Goal: Information Seeking & Learning: Check status

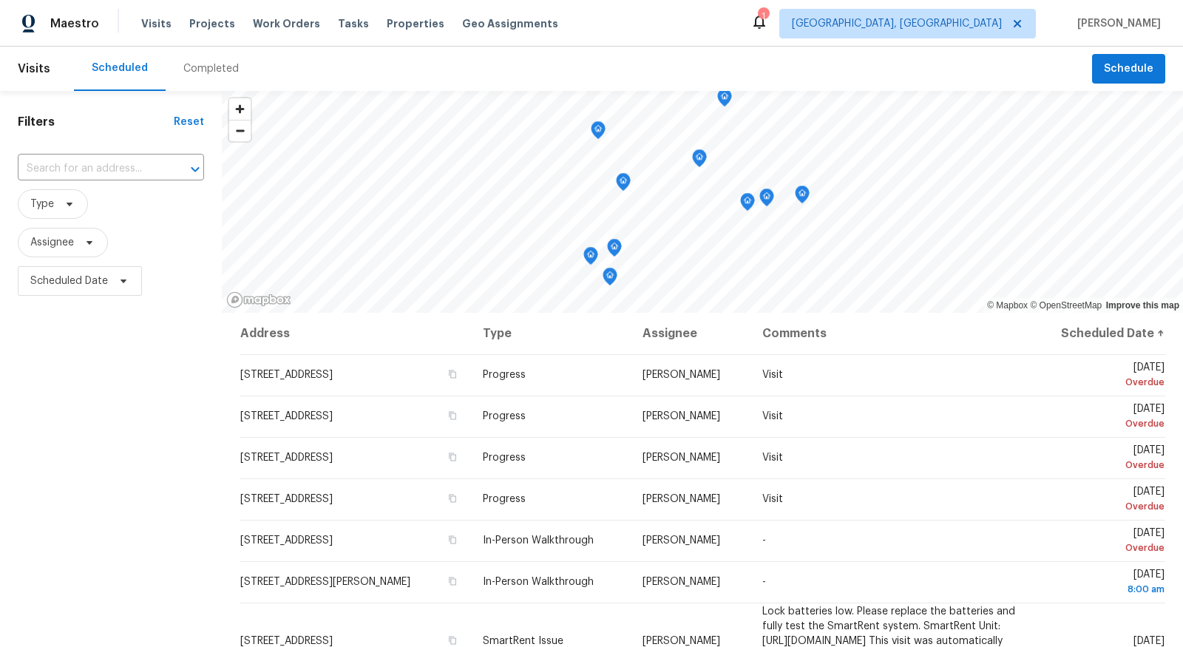
scroll to position [58, 0]
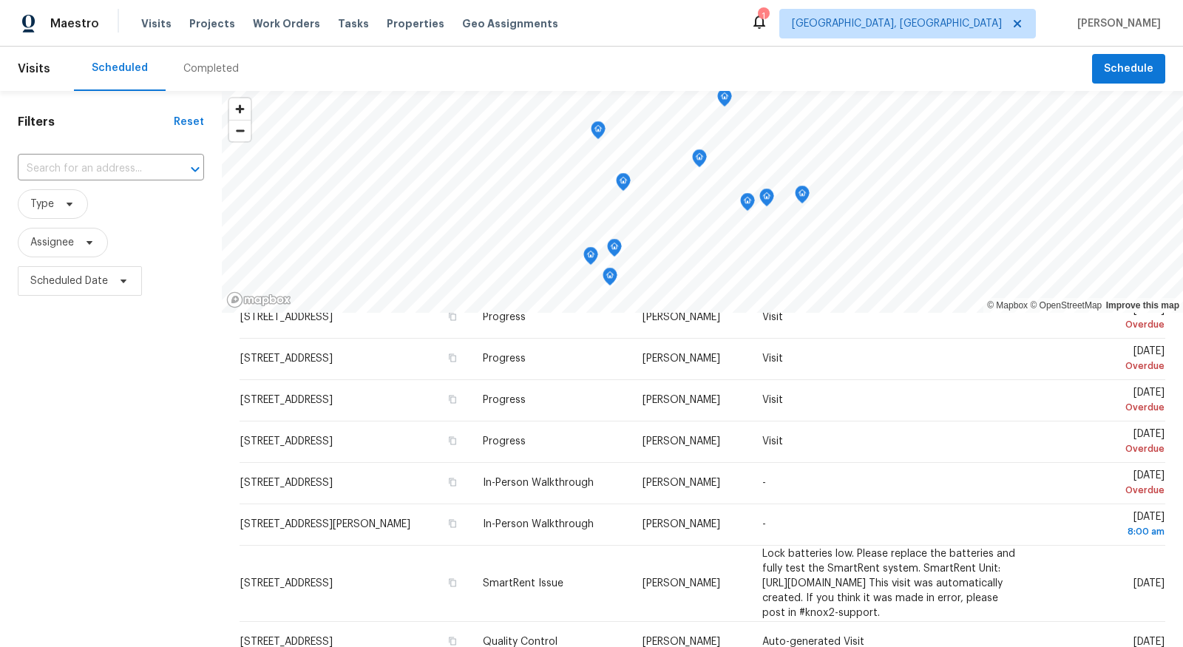
click at [107, 446] on div "Filters Reset ​ Type Assignee Scheduled Date" at bounding box center [111, 460] width 222 height 739
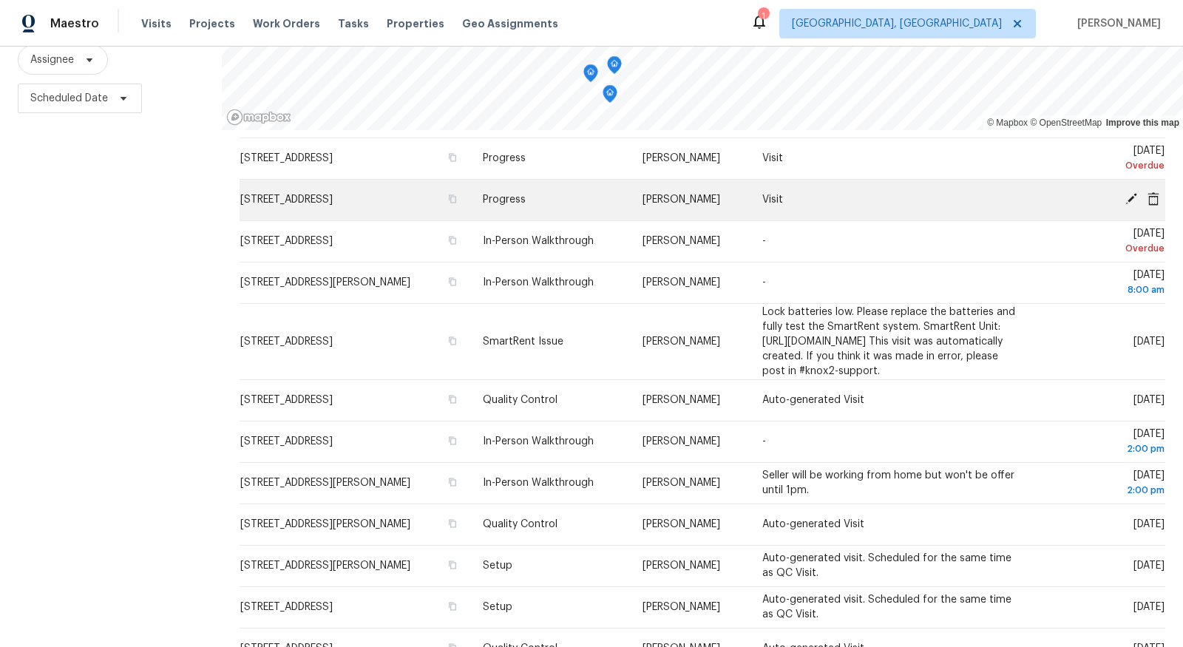
scroll to position [0, 0]
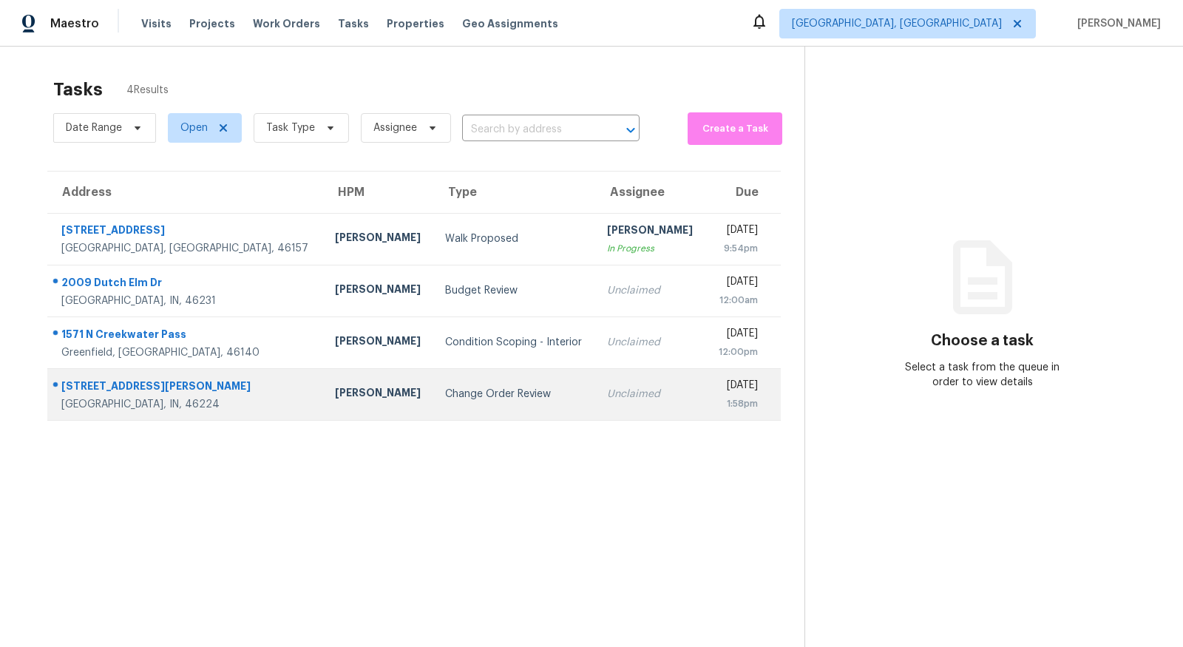
click at [445, 398] on div "Change Order Review" at bounding box center [514, 394] width 138 height 15
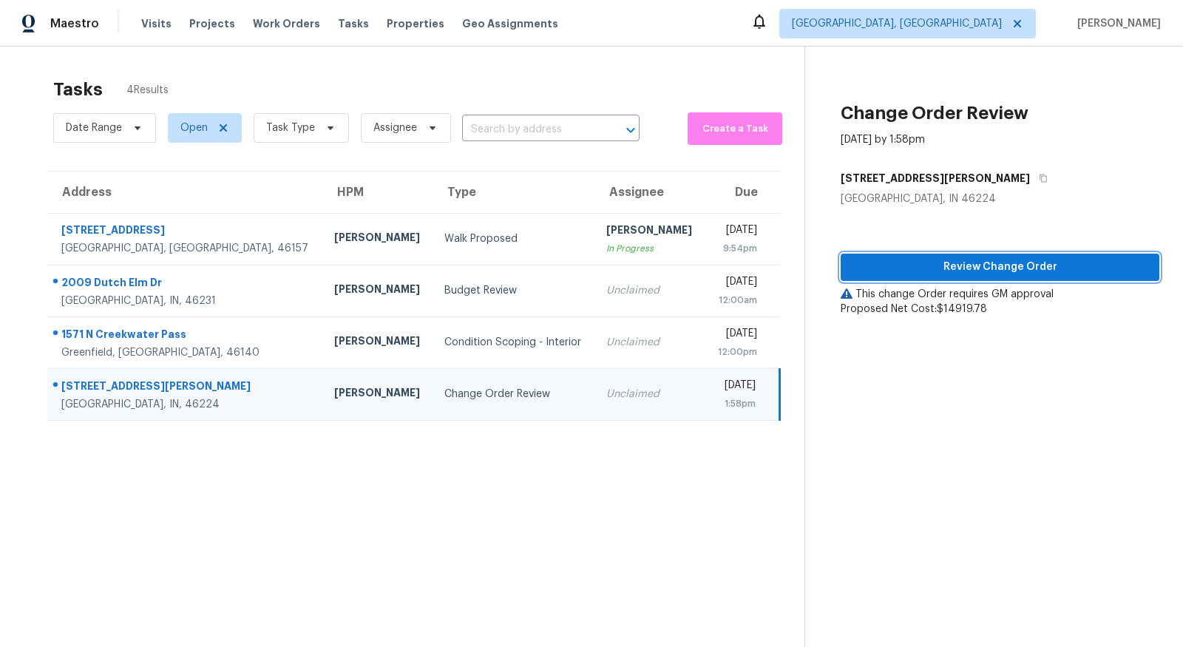
click at [1032, 255] on button "Review Change Order" at bounding box center [999, 267] width 319 height 27
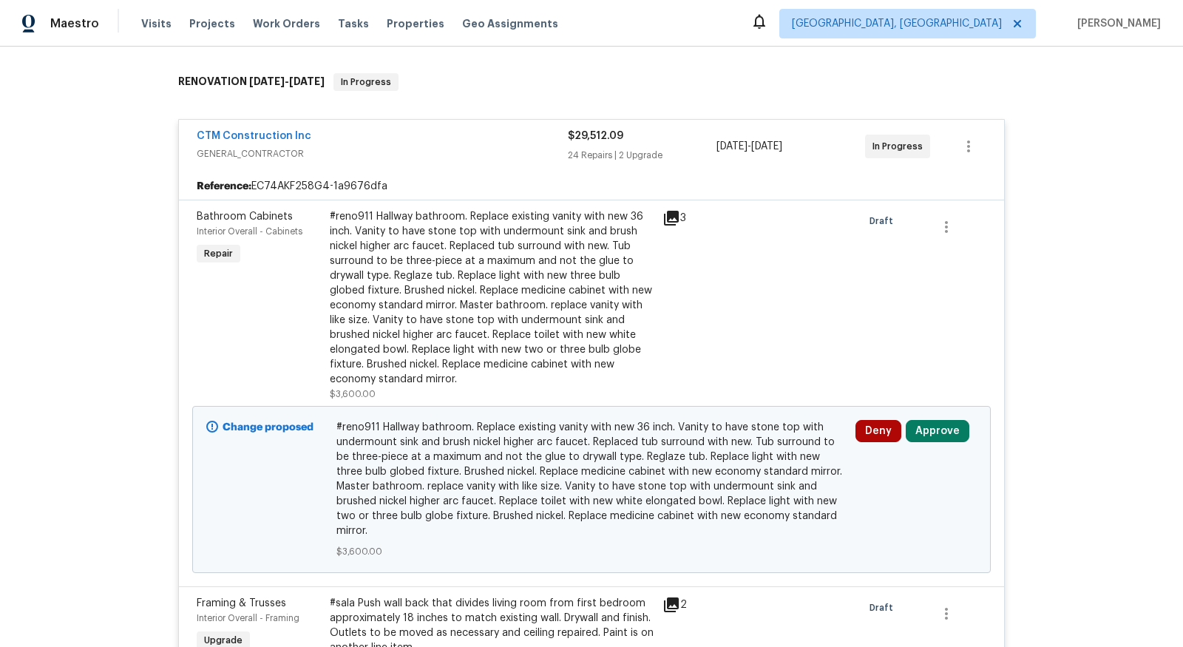
scroll to position [228, 0]
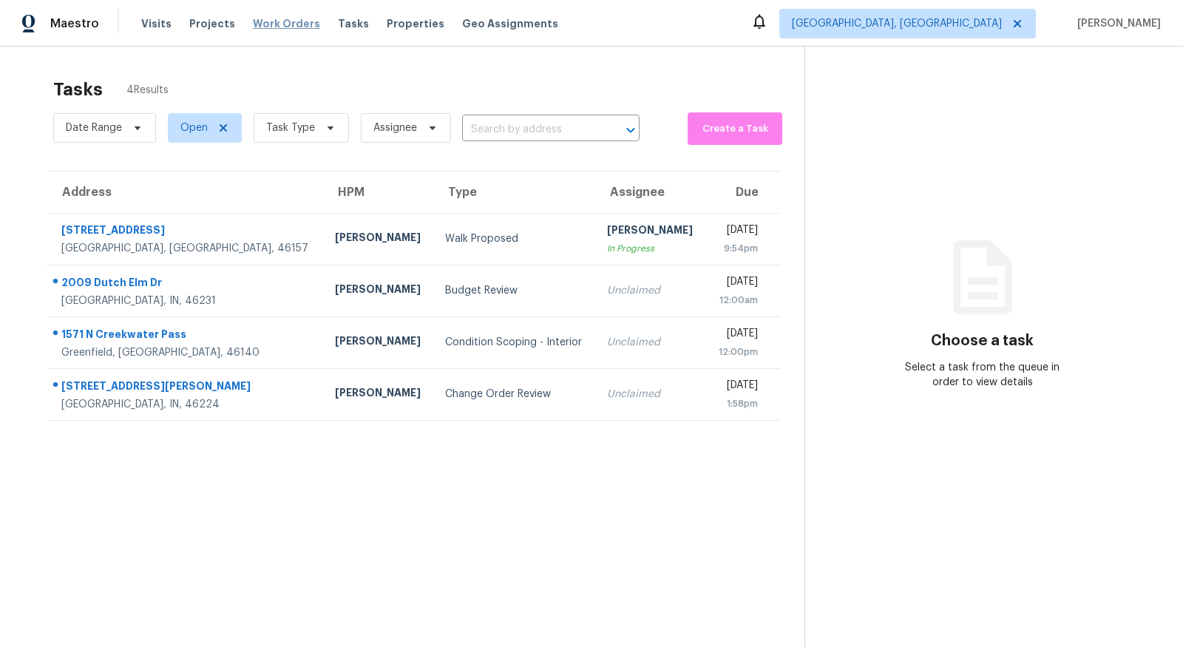
click at [288, 25] on span "Work Orders" at bounding box center [286, 23] width 67 height 15
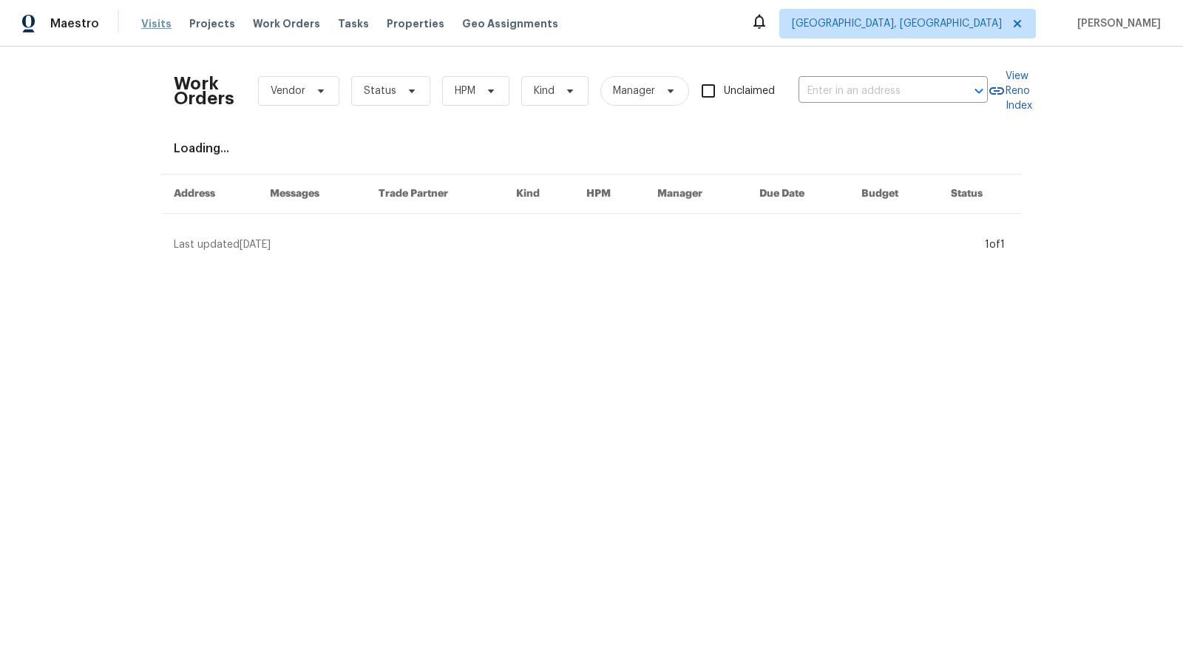
click at [152, 21] on span "Visits" at bounding box center [156, 23] width 30 height 15
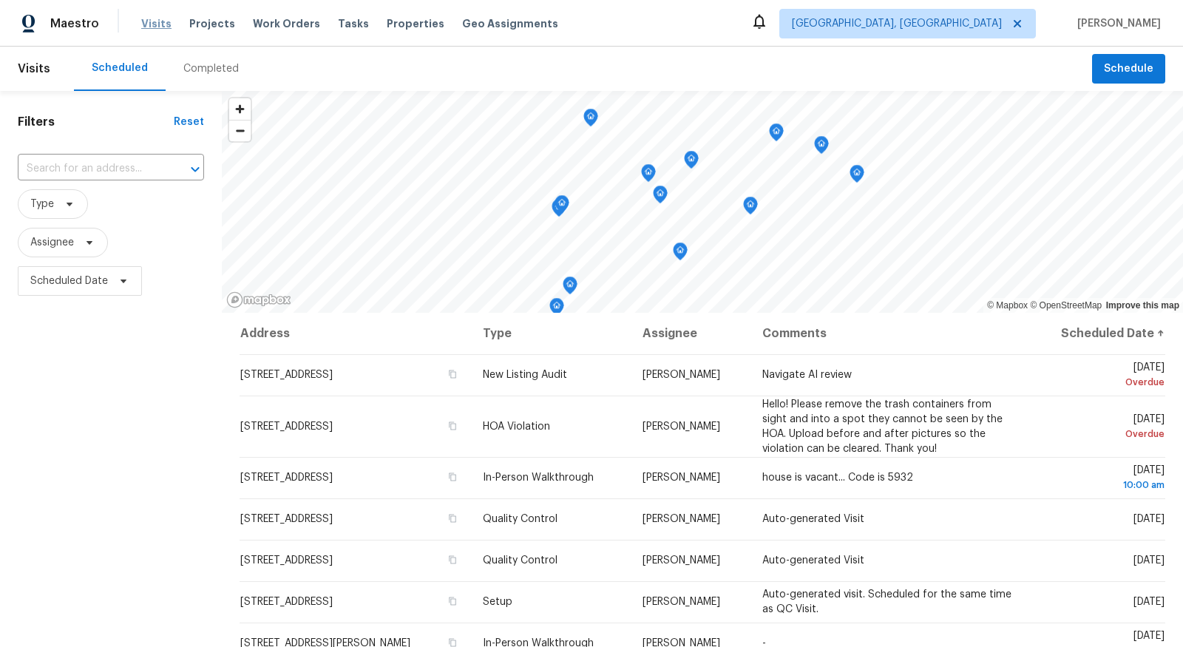
click at [143, 17] on span "Visits" at bounding box center [156, 23] width 30 height 15
click at [158, 30] on span "Visits" at bounding box center [156, 23] width 30 height 15
click at [154, 22] on span "Visits" at bounding box center [156, 23] width 30 height 15
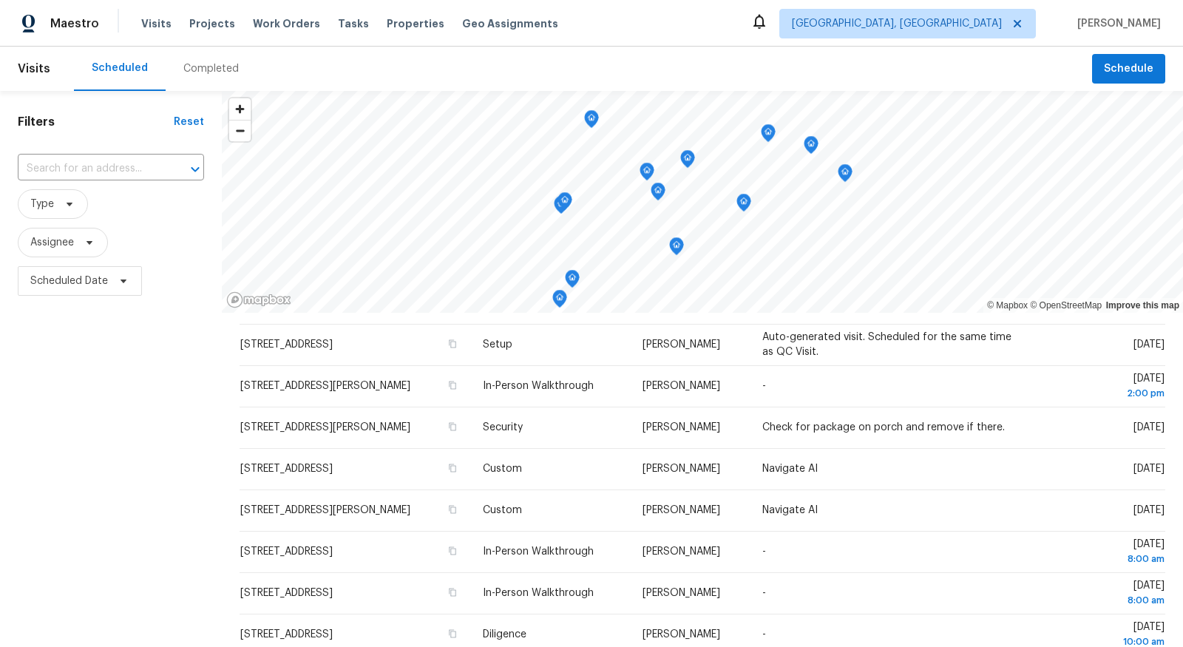
scroll to position [268, 0]
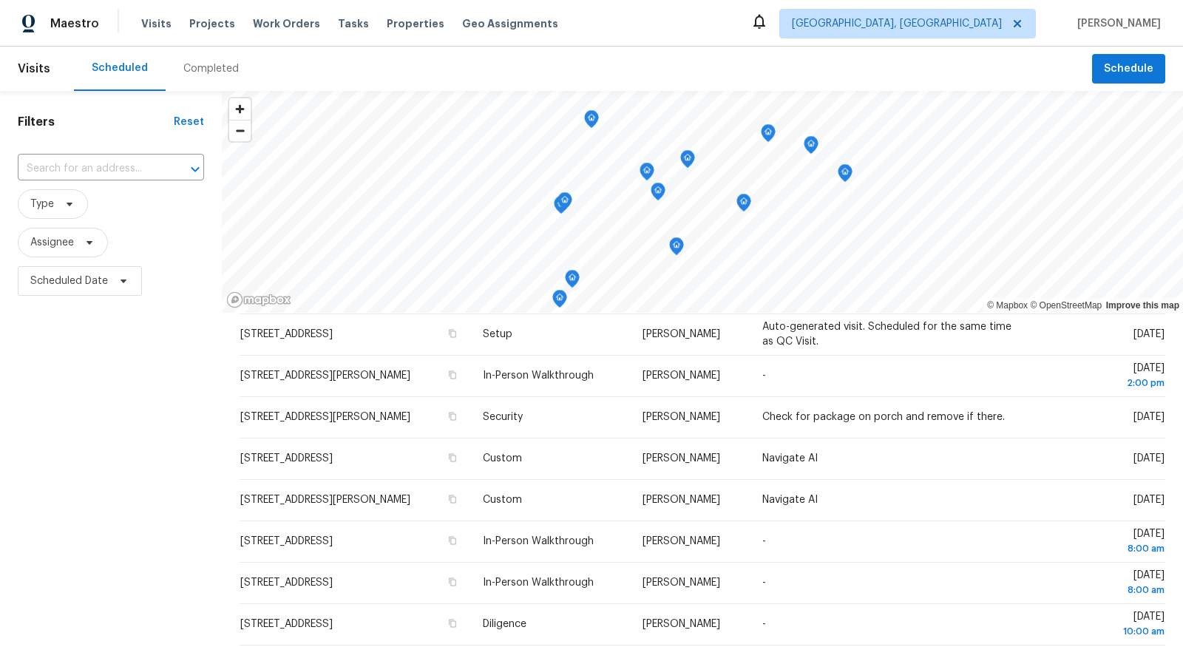
click at [630, 446] on td "Custom" at bounding box center [550, 458] width 159 height 41
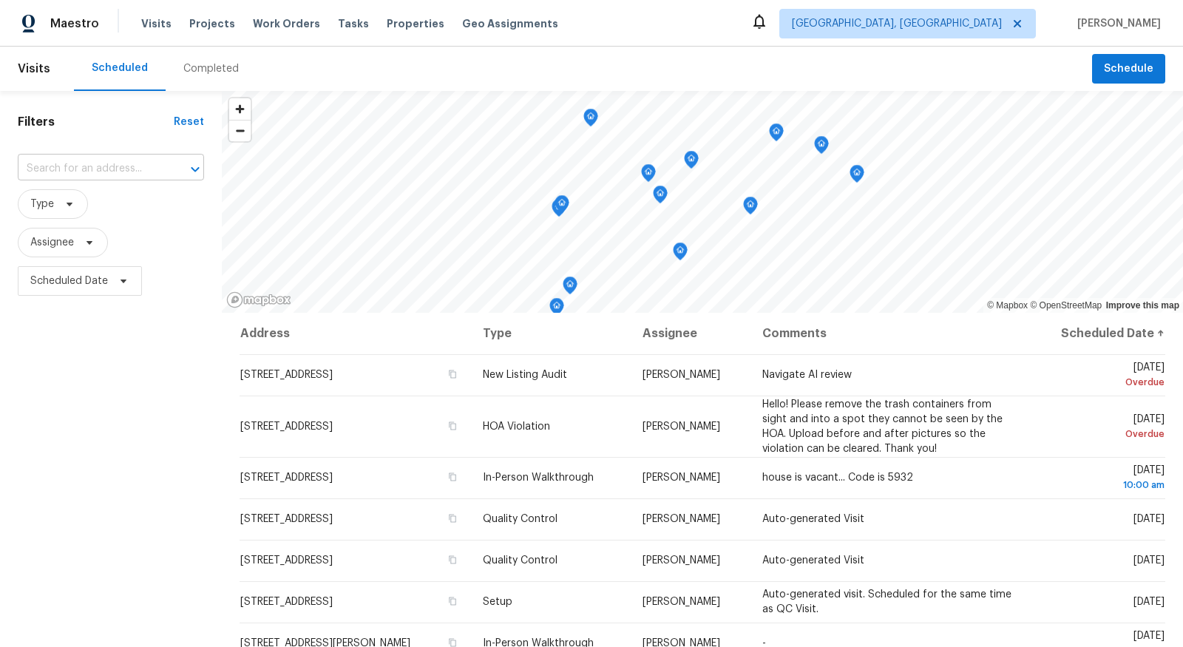
click at [110, 169] on input "text" at bounding box center [90, 168] width 145 height 23
type input "golden"
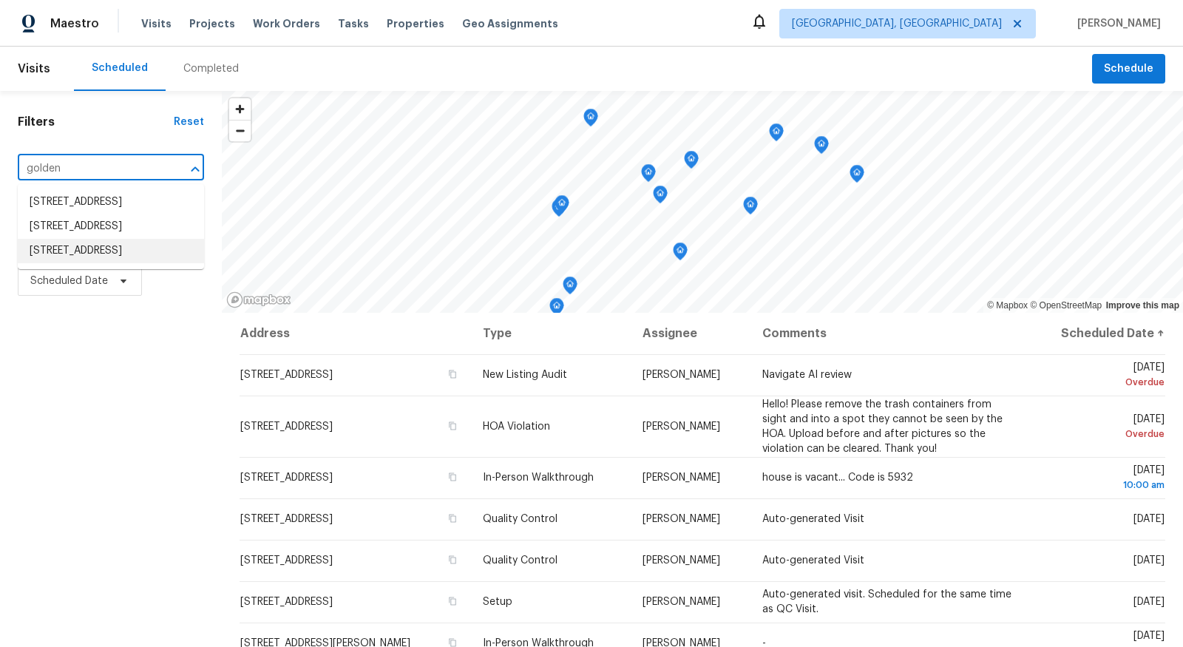
click at [67, 263] on li "[STREET_ADDRESS]" at bounding box center [111, 251] width 186 height 24
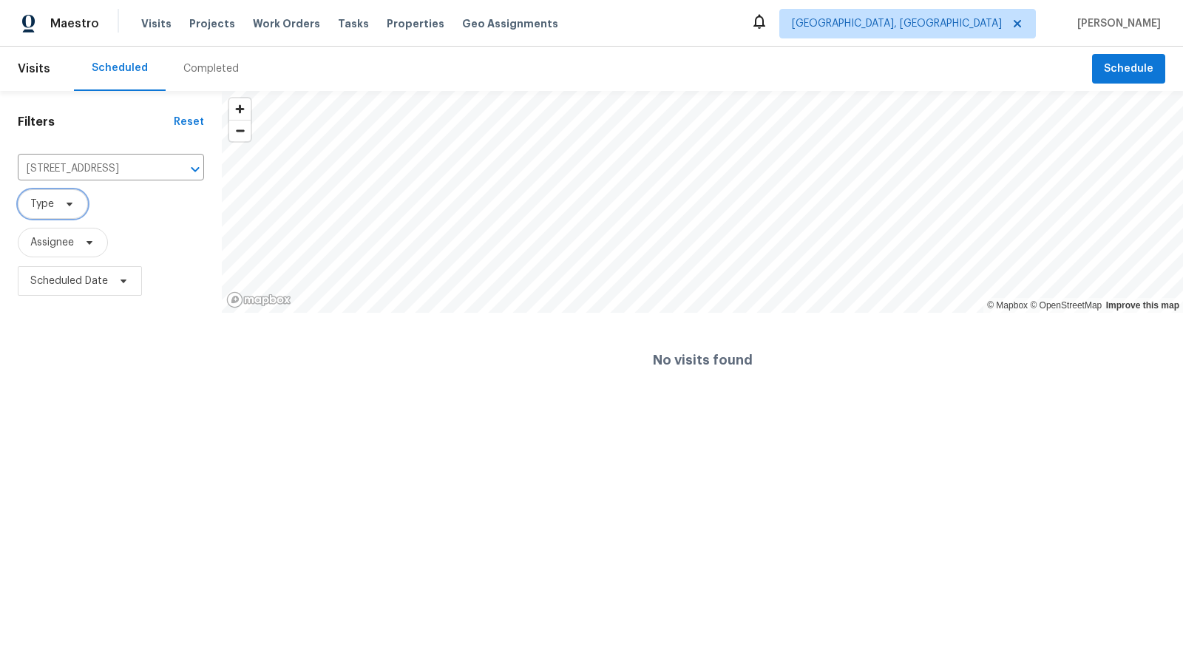
click at [54, 192] on span "Type" at bounding box center [53, 204] width 70 height 30
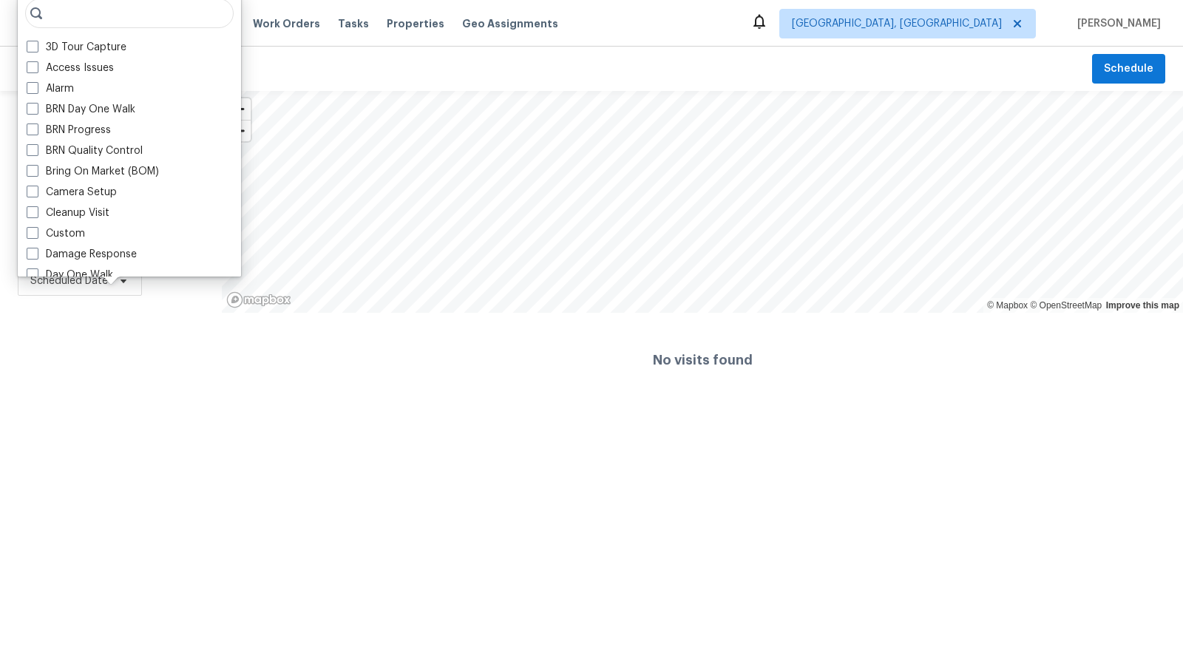
click at [124, 381] on div "Filters Reset [STREET_ADDRESS] ​ Type Assignee Scheduled Date" at bounding box center [111, 249] width 222 height 316
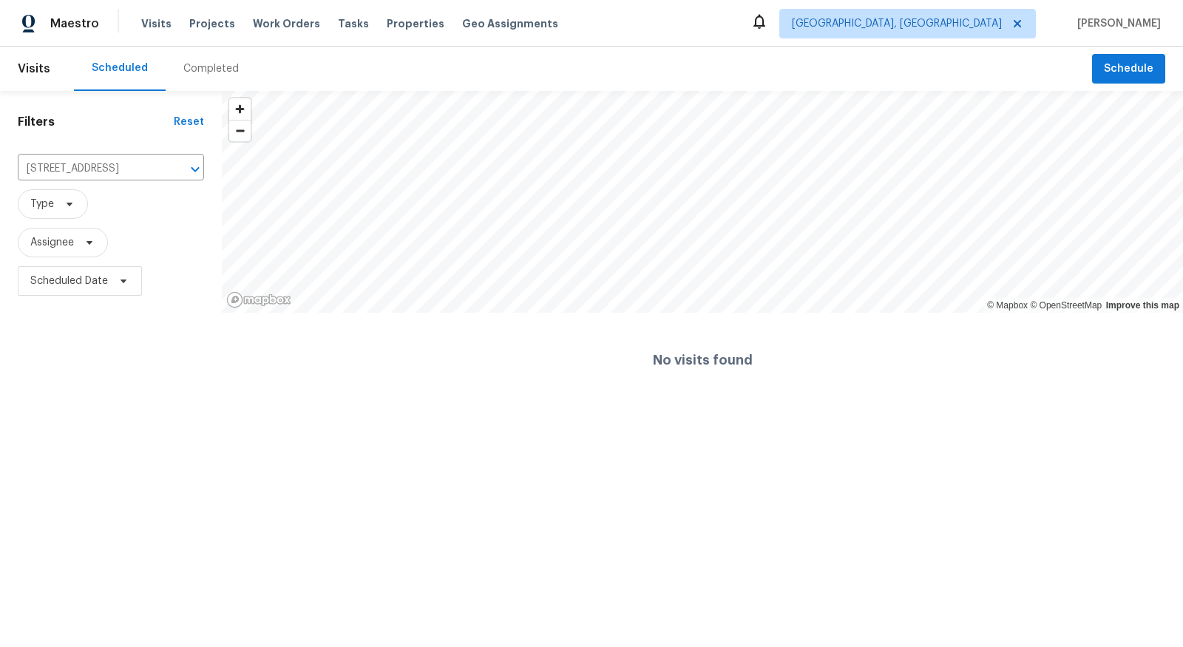
click at [204, 68] on div "Completed" at bounding box center [210, 68] width 55 height 15
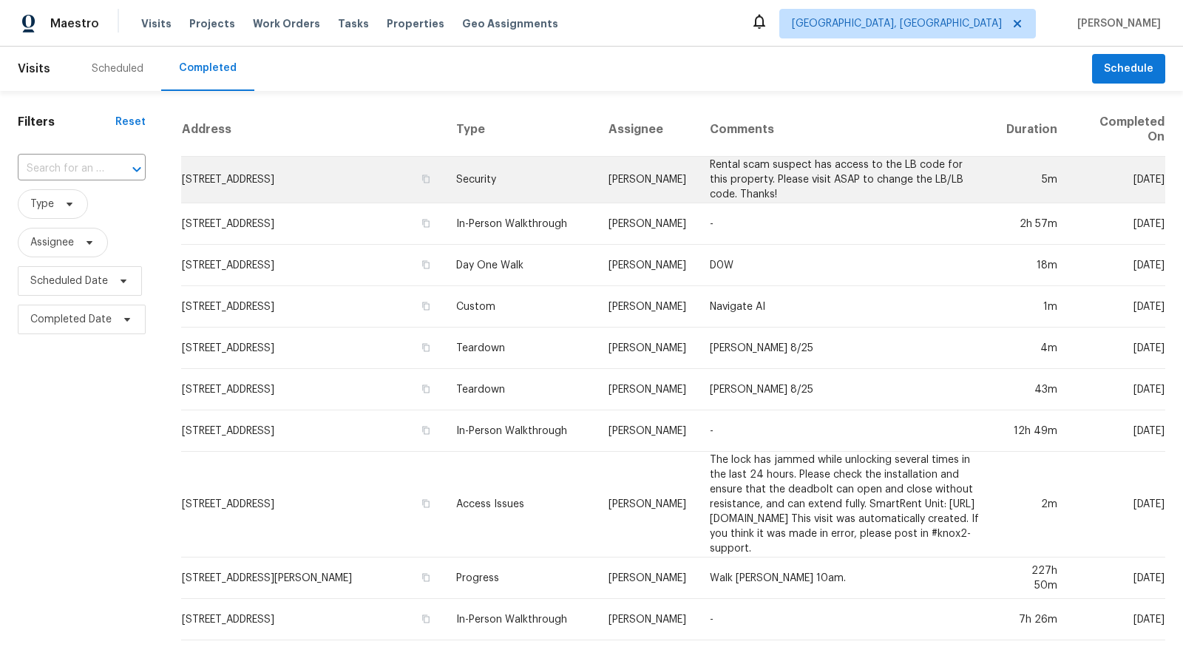
click at [333, 174] on td "[STREET_ADDRESS]" at bounding box center [312, 180] width 263 height 47
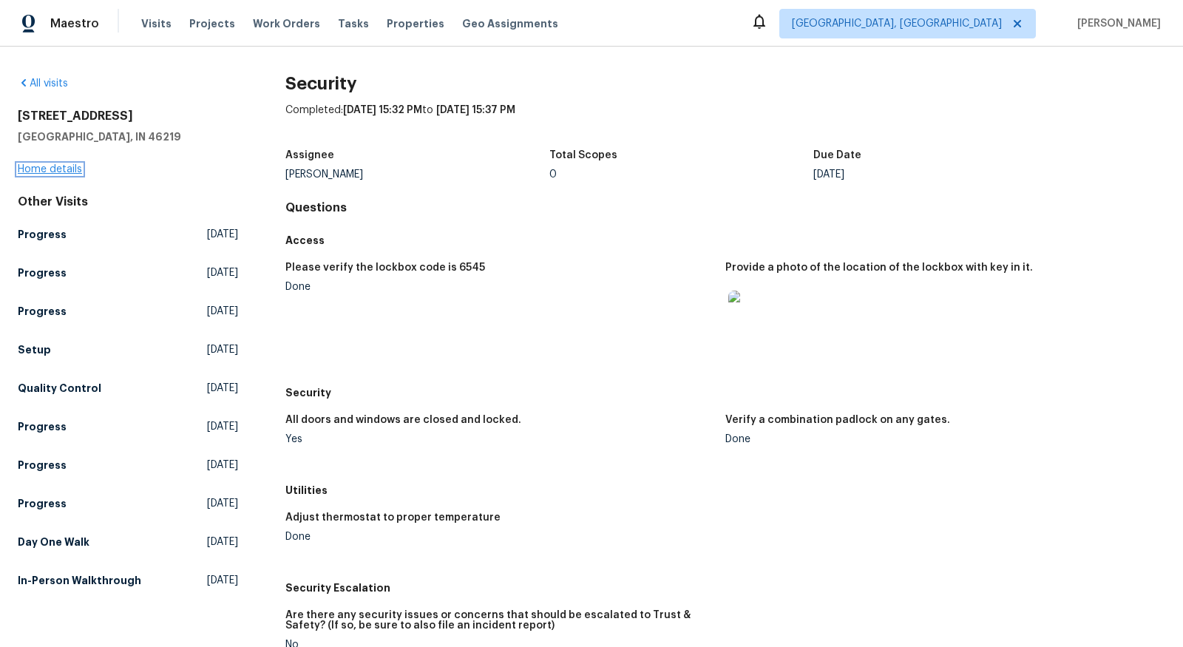
click at [58, 168] on link "Home details" at bounding box center [50, 169] width 64 height 10
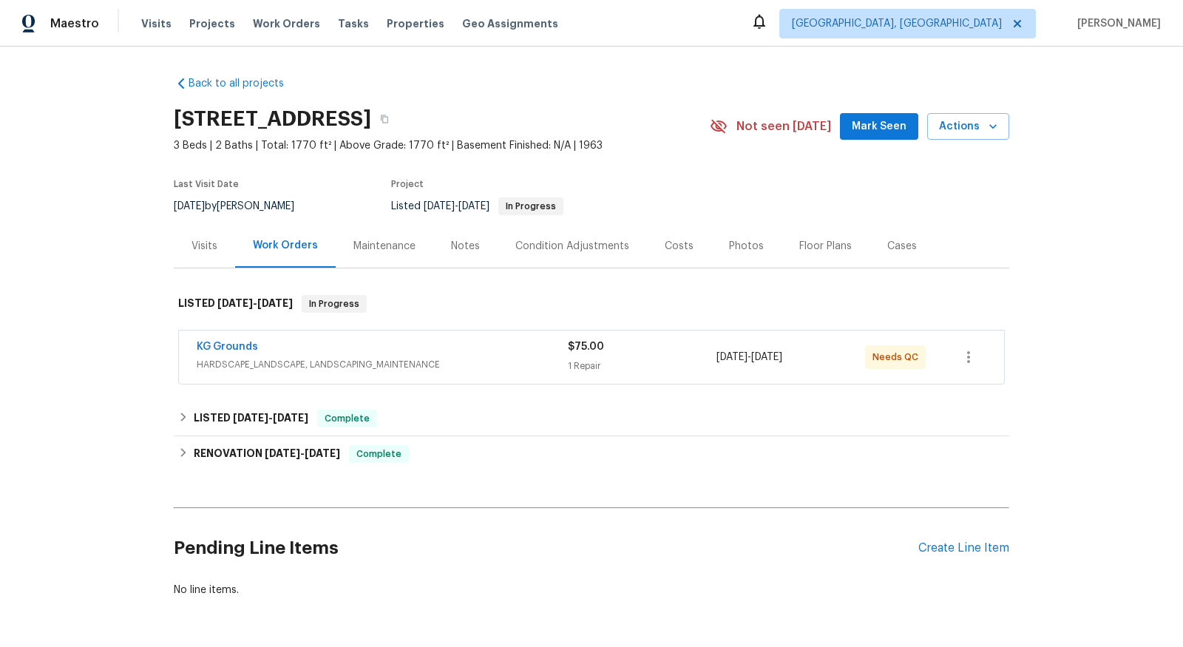
click at [404, 369] on span "HARDSCAPE_LANDSCAPE, LANDSCAPING_MAINTENANCE" at bounding box center [382, 364] width 371 height 15
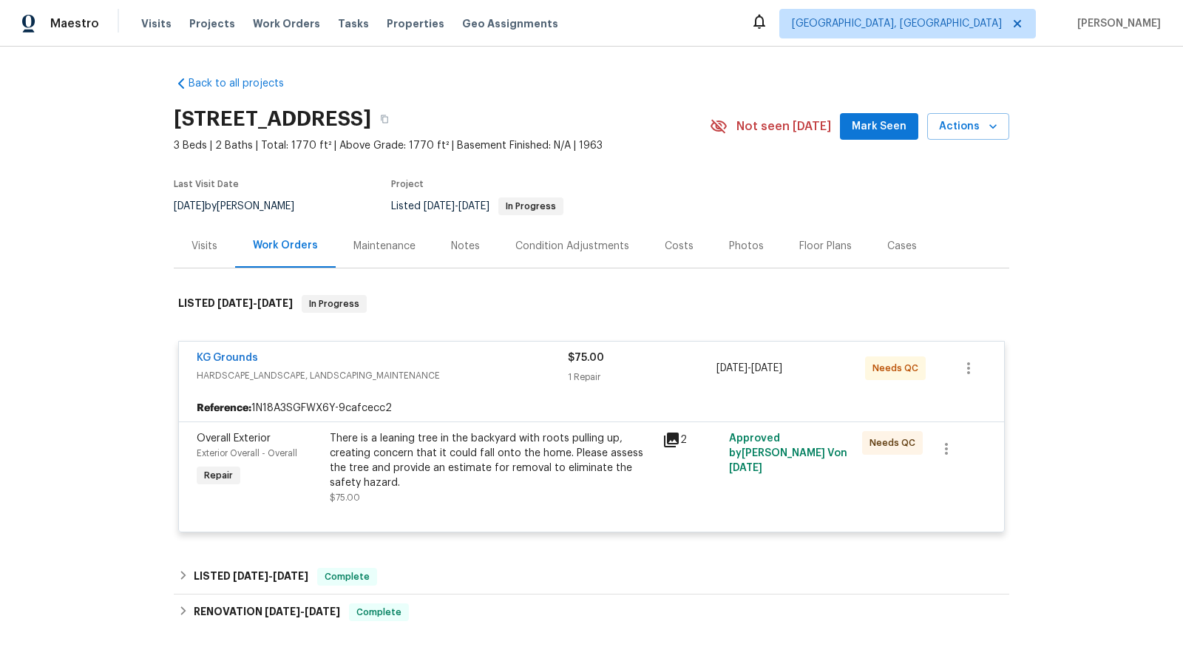
click at [453, 248] on div "Notes" at bounding box center [465, 246] width 29 height 15
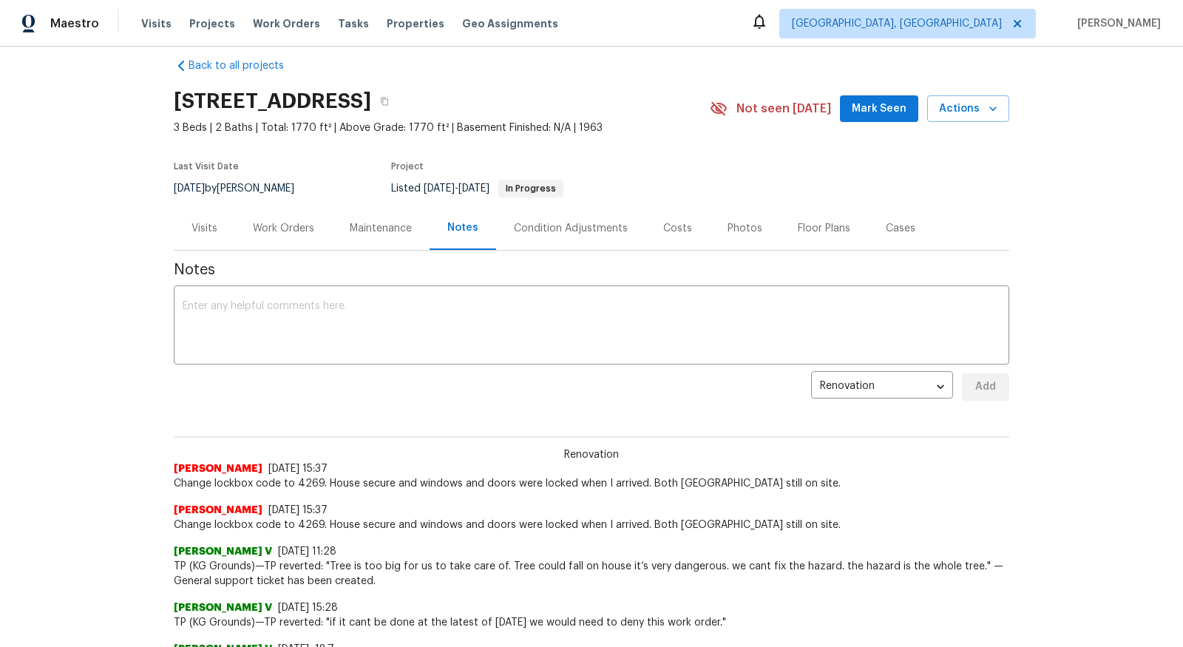
scroll to position [18, 0]
click at [551, 225] on div "Condition Adjustments" at bounding box center [571, 227] width 114 height 15
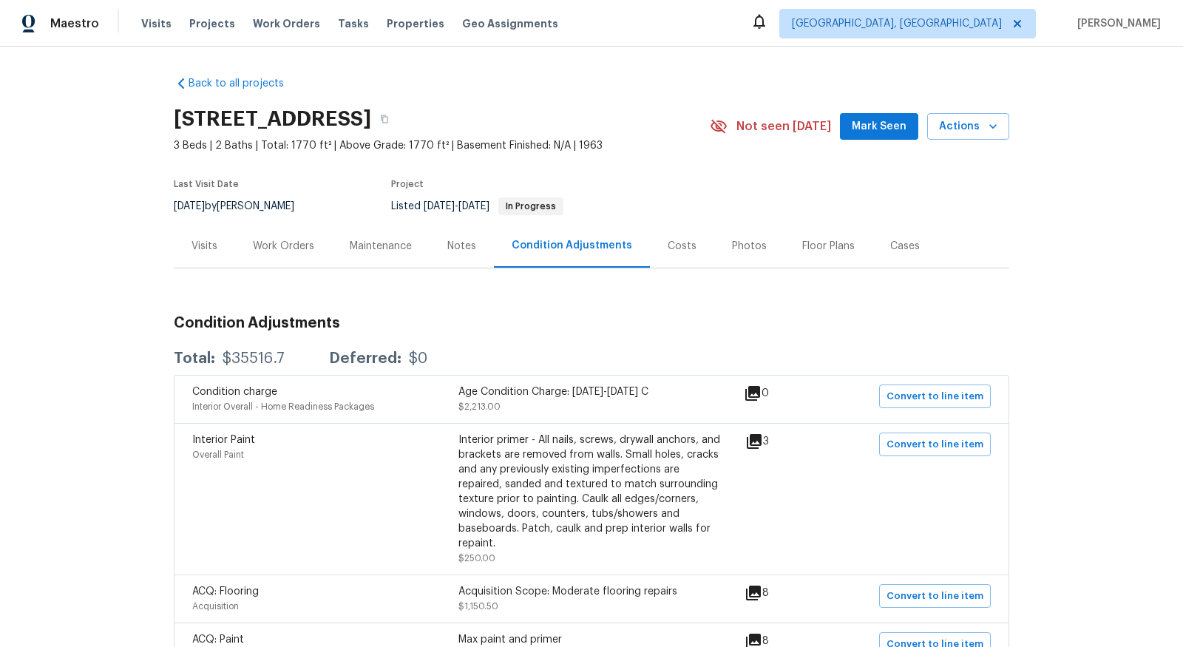
click at [809, 15] on div "Maestro Visits Projects Work Orders Tasks Properties Geo Assignments [GEOGRAPHI…" at bounding box center [591, 23] width 1183 height 47
click at [457, 240] on div "Notes" at bounding box center [461, 246] width 29 height 15
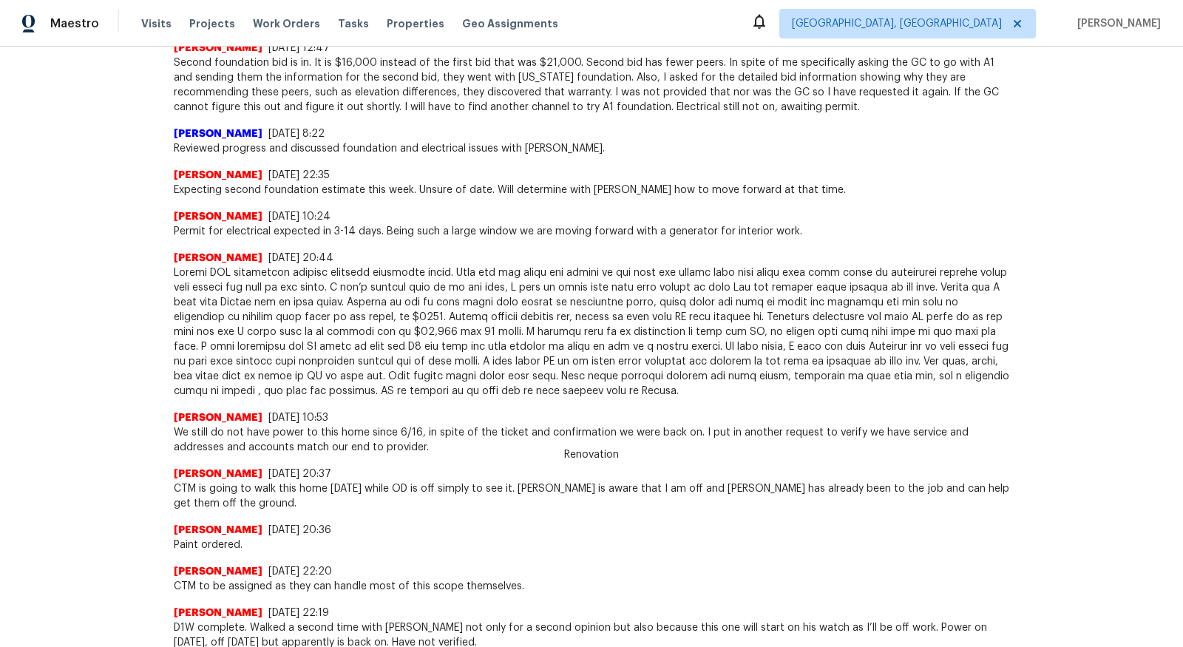
scroll to position [1421, 0]
